Goal: Information Seeking & Learning: Learn about a topic

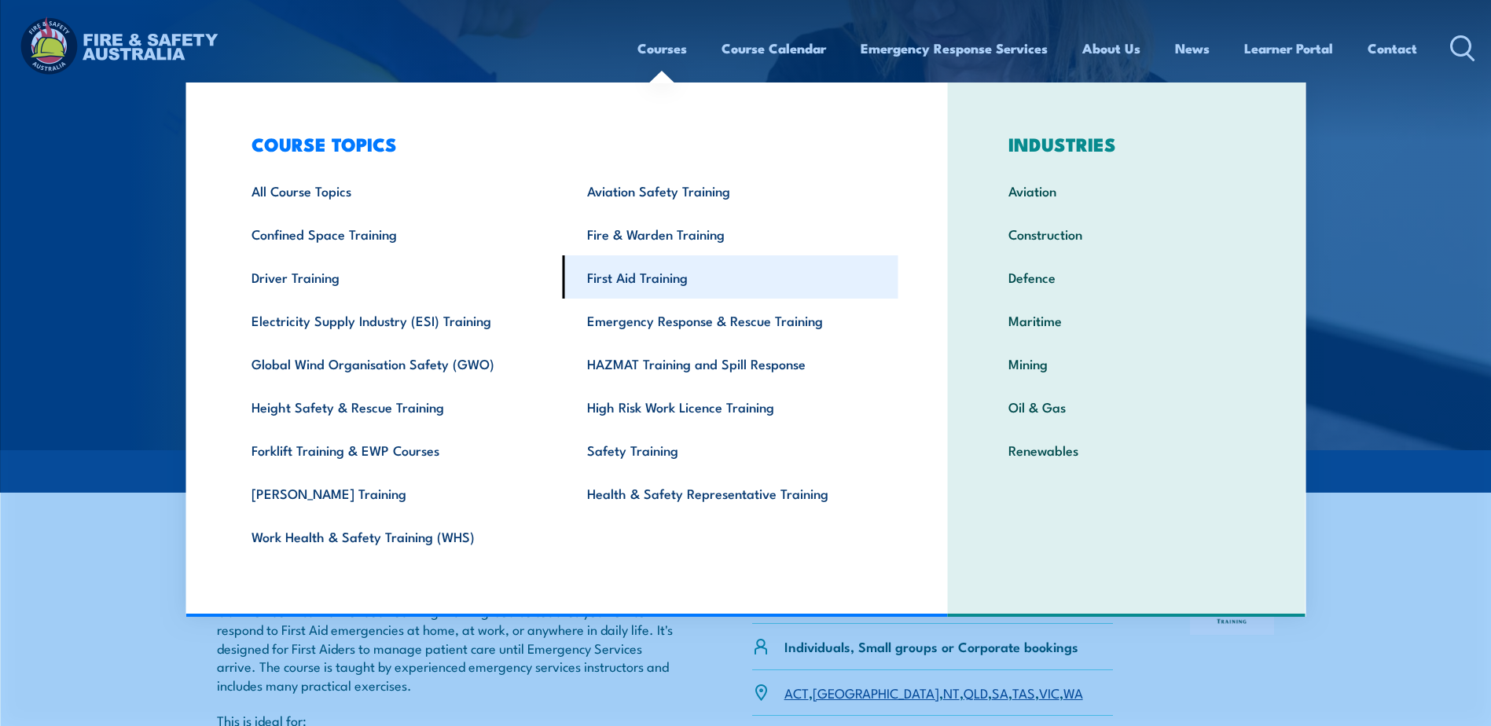
click at [649, 284] on link "First Aid Training" at bounding box center [731, 276] width 336 height 43
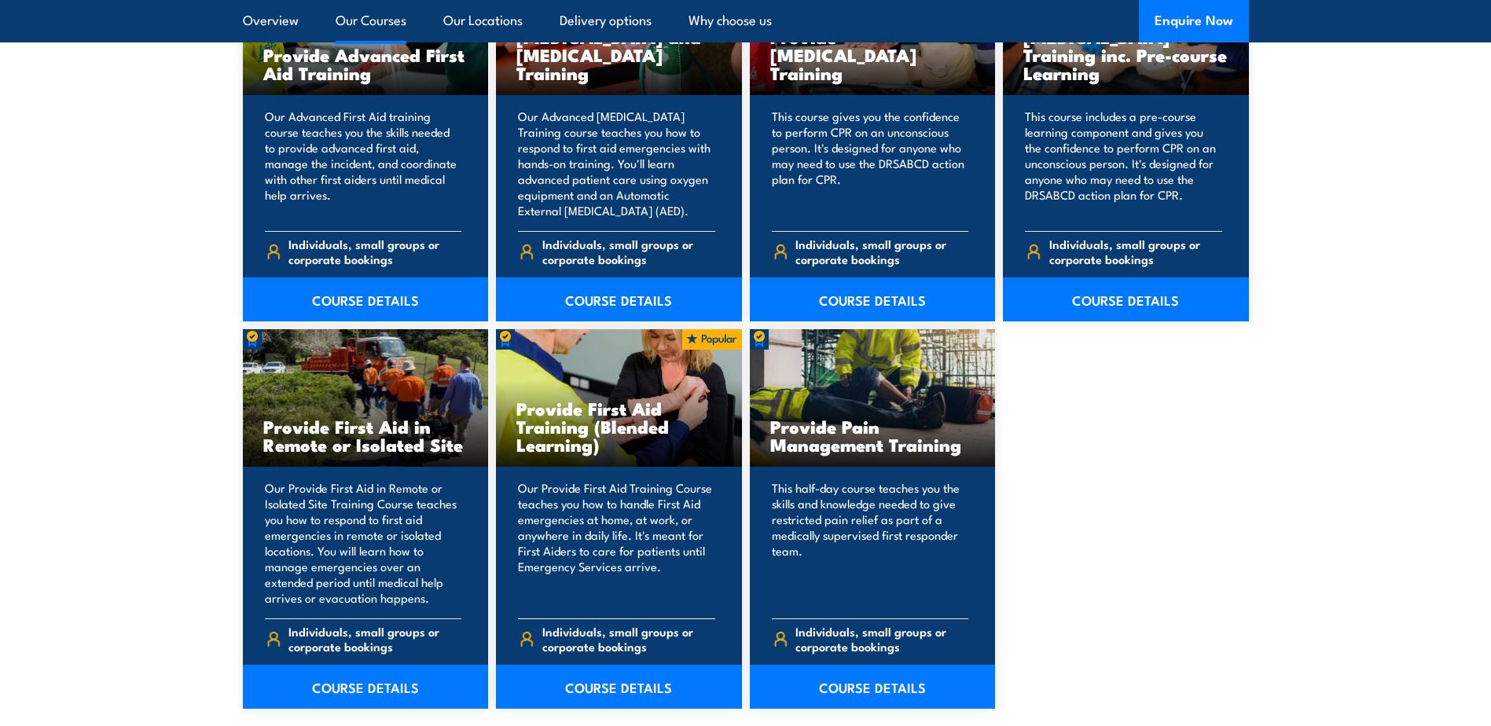
scroll to position [2201, 0]
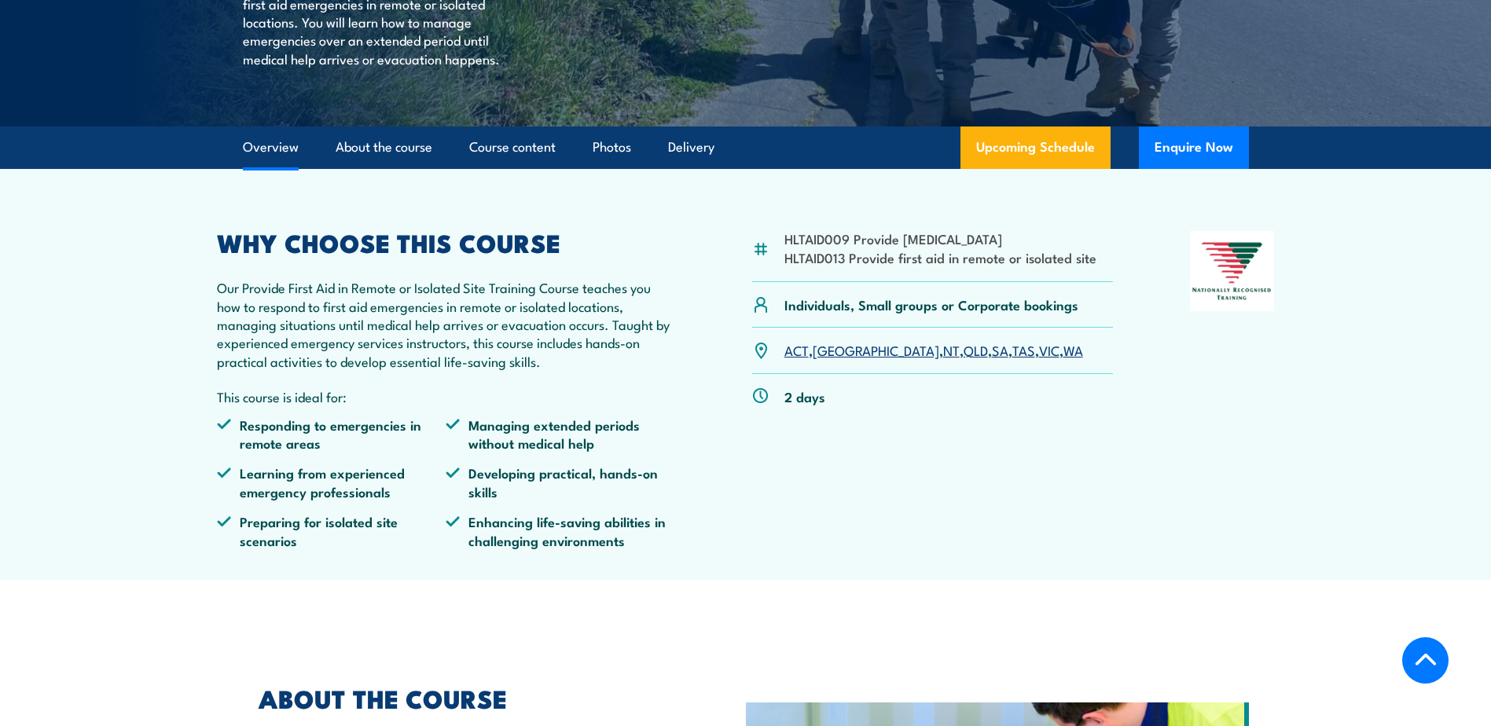
scroll to position [393, 0]
